Goal: Task Accomplishment & Management: Complete application form

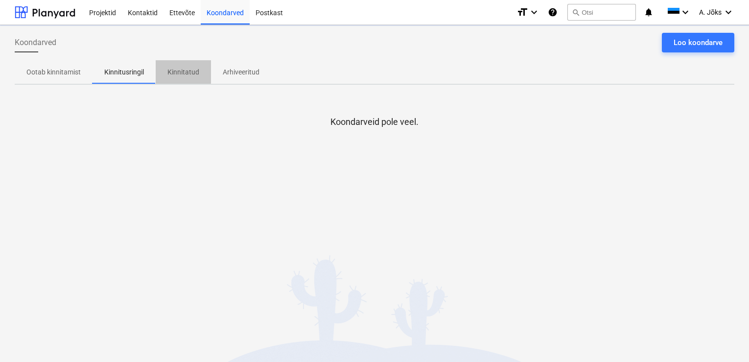
click at [174, 68] on p "Kinnitatud" at bounding box center [183, 72] width 32 height 10
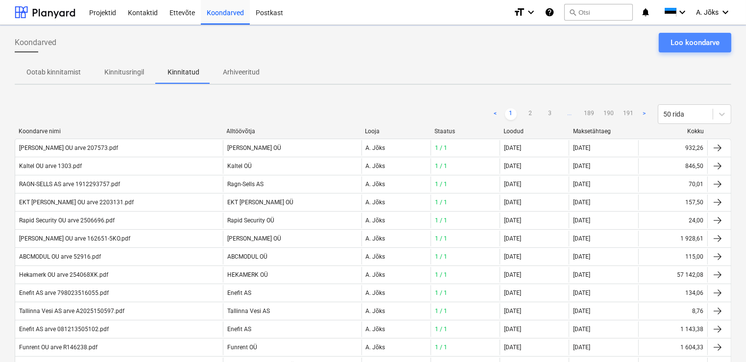
click at [693, 44] on div "Loo koondarve" at bounding box center [694, 42] width 49 height 13
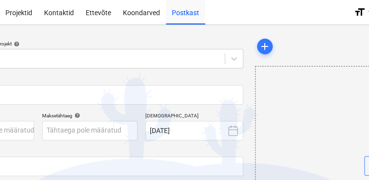
scroll to position [0, 113]
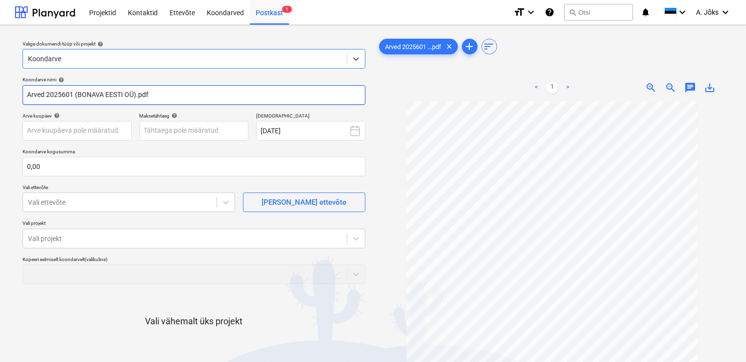
click at [136, 96] on input "Arved 2025601 (BONAVA EESTI OÜ).pdf" at bounding box center [194, 95] width 343 height 20
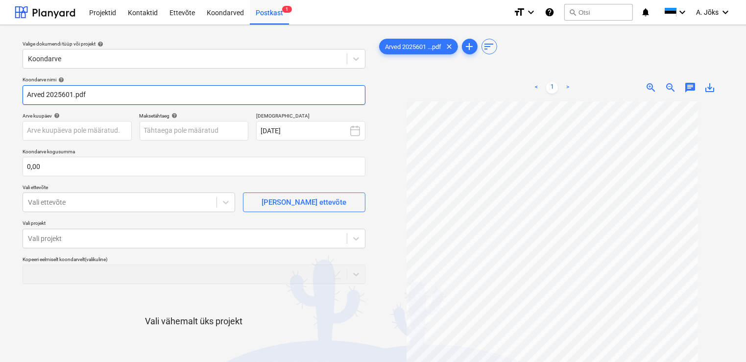
click at [43, 96] on input "Arved 2025601.pdf" at bounding box center [194, 95] width 343 height 20
click at [31, 94] on input "Arve 2025601.pdf" at bounding box center [194, 95] width 343 height 20
paste input "Topdoor OÜ"
type input "Topdoor OU arve 2025601.pdf"
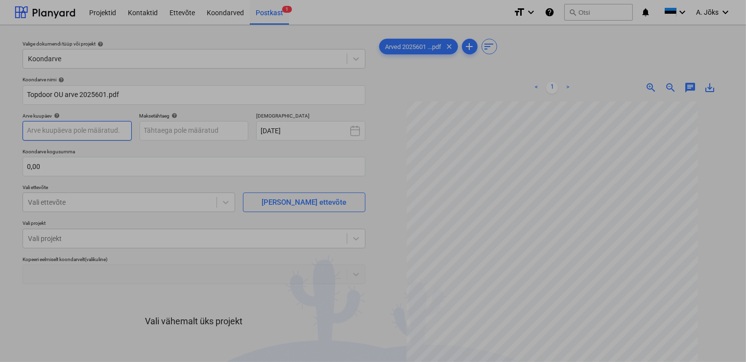
click at [65, 131] on body "Projektid Kontaktid Ettevõte Koondarved Postkast 1 format_size keyboard_arrow_d…" at bounding box center [373, 181] width 746 height 362
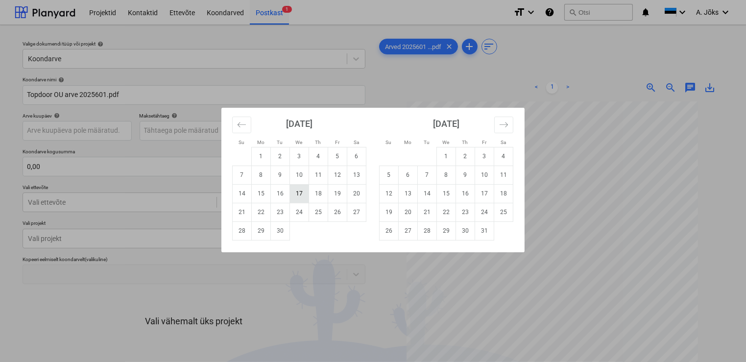
click at [306, 194] on td "17" at bounding box center [299, 193] width 19 height 19
type input "[DATE]"
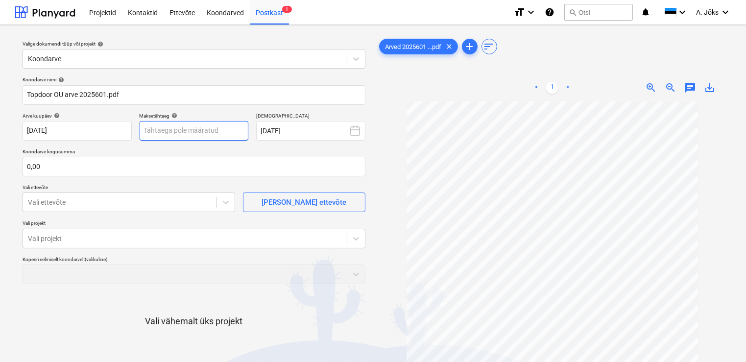
click at [202, 131] on body "Projektid Kontaktid Ettevõte Koondarved Postkast 1 format_size keyboard_arrow_d…" at bounding box center [373, 181] width 746 height 362
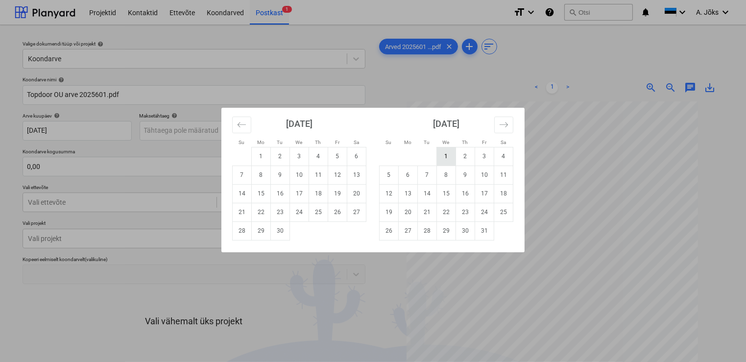
click at [453, 161] on td "1" at bounding box center [446, 156] width 19 height 19
type input "[DATE]"
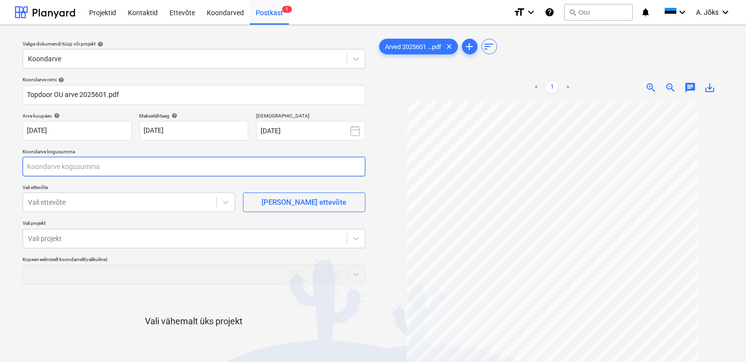
click at [153, 161] on input "text" at bounding box center [194, 167] width 343 height 20
type input "615,76"
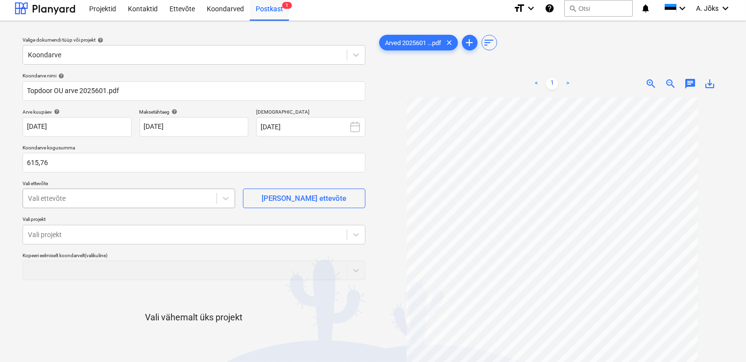
click at [114, 203] on div "Vali ettevõte" at bounding box center [119, 198] width 193 height 14
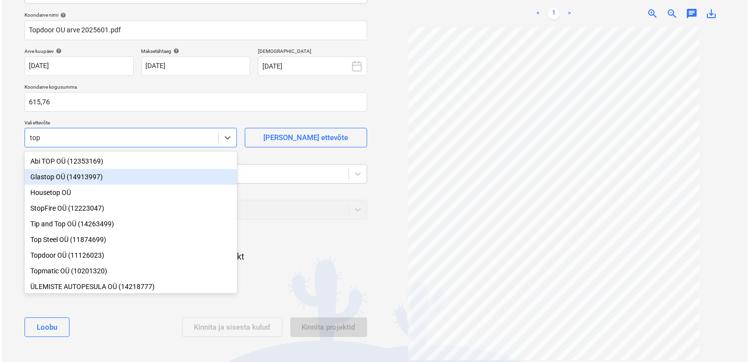
scroll to position [47, 0]
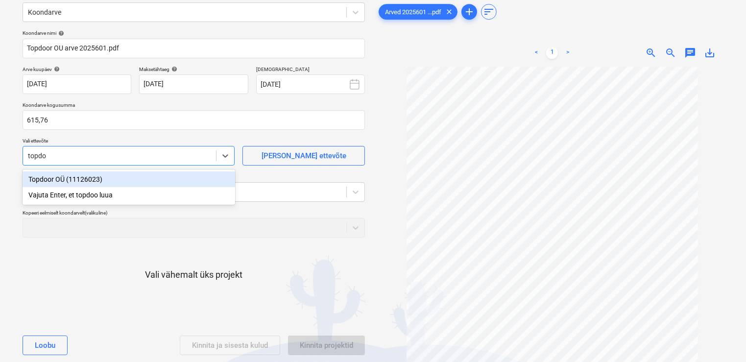
type input "topdoo"
click at [81, 180] on div "Topdoor OÜ (11126023)" at bounding box center [129, 179] width 212 height 16
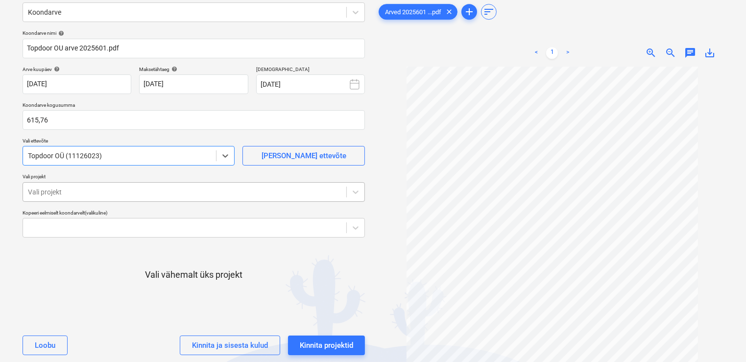
click at [84, 194] on div at bounding box center [184, 192] width 313 height 10
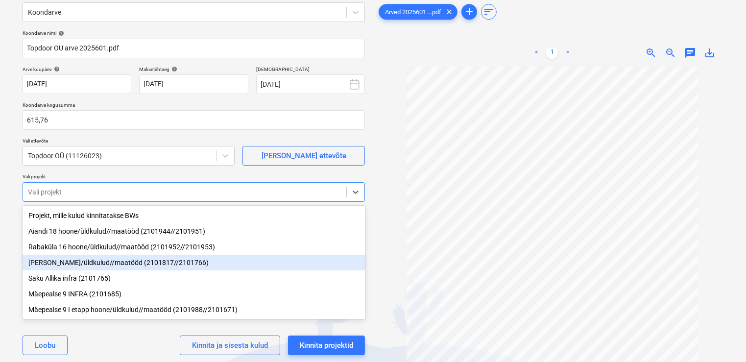
click at [83, 267] on div "[PERSON_NAME]/üldkulud//maatööd (2101817//2101766)" at bounding box center [194, 263] width 343 height 16
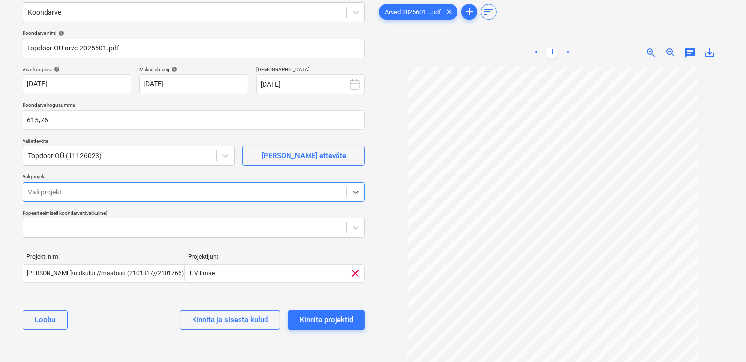
click at [692, 53] on span "chat" at bounding box center [690, 53] width 12 height 12
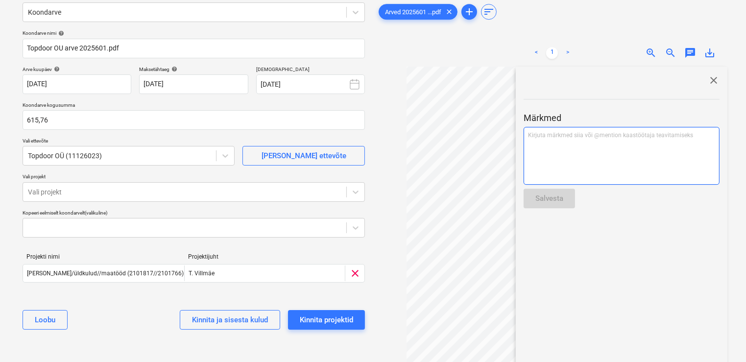
click at [591, 153] on div "Kirjuta märkmed siia või @mention kaastöötaja teavitamiseks ﻿" at bounding box center [621, 156] width 196 height 58
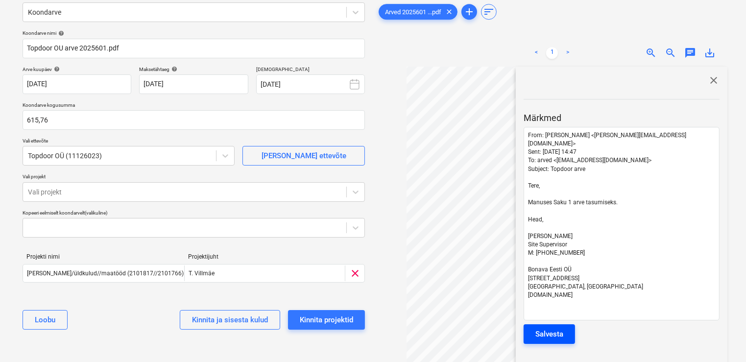
click at [555, 327] on div "Salvesta" at bounding box center [549, 333] width 28 height 13
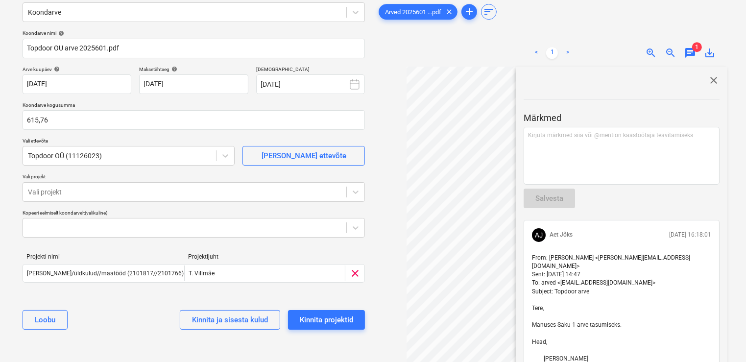
click at [707, 84] on span "close" at bounding box center [713, 80] width 12 height 12
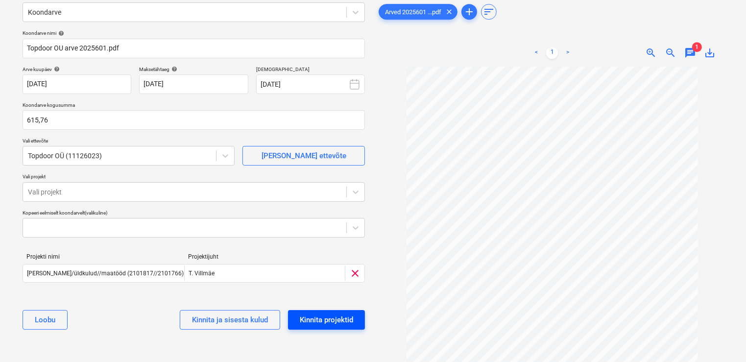
click at [336, 317] on div "Kinnita projektid" at bounding box center [326, 319] width 53 height 13
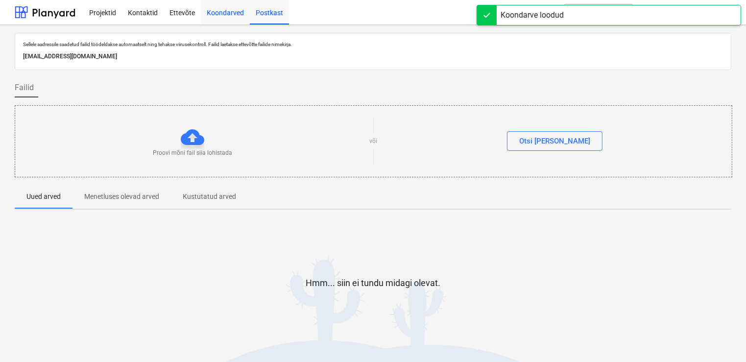
click at [216, 10] on div "Koondarved" at bounding box center [225, 12] width 49 height 25
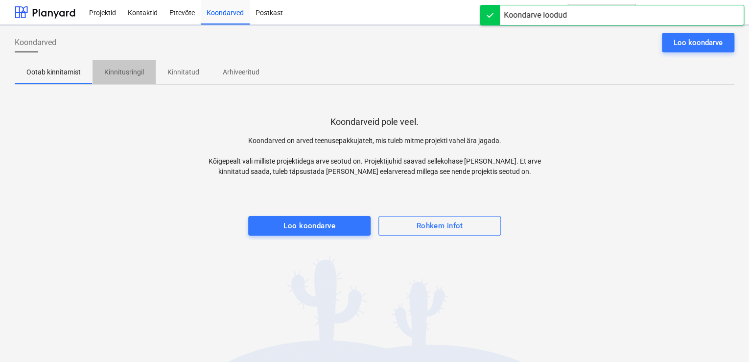
click at [123, 76] on p "Kinnitusringil" at bounding box center [124, 72] width 40 height 10
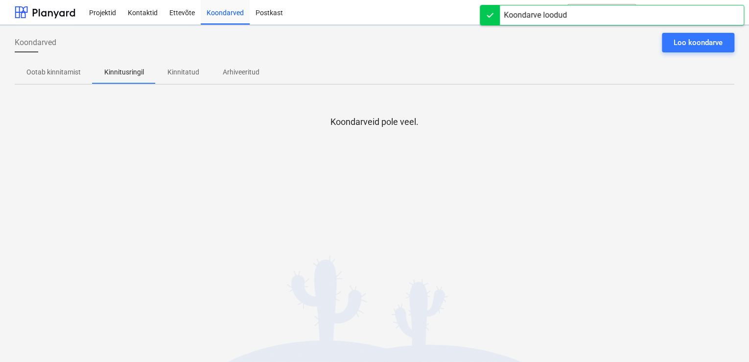
click at [58, 211] on div "Koondarveid pole veel." at bounding box center [375, 166] width 720 height 147
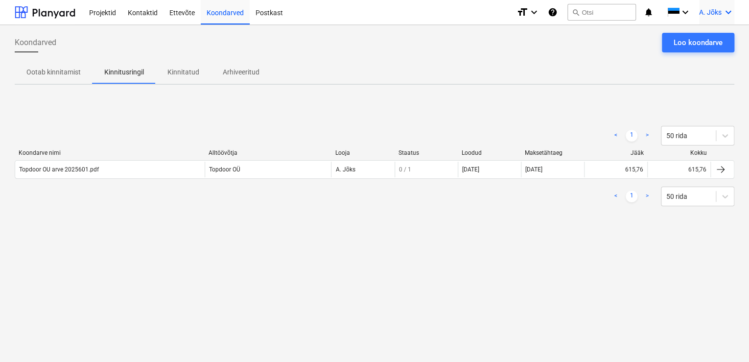
click at [707, 16] on span "A. Jõks" at bounding box center [710, 12] width 23 height 8
click at [695, 56] on div "Logi välja" at bounding box center [705, 54] width 59 height 16
